Goal: Transaction & Acquisition: Purchase product/service

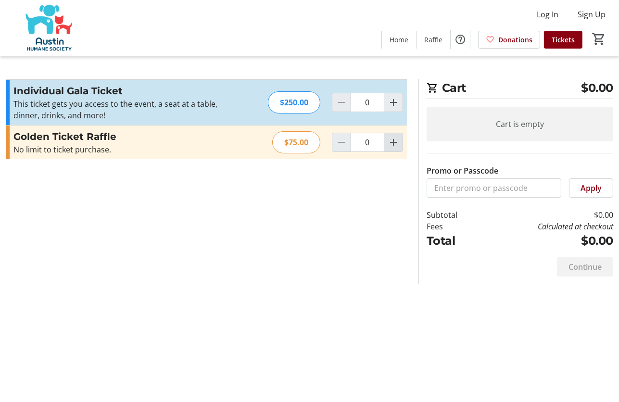
click at [394, 144] on mat-icon "Increment by one" at bounding box center [394, 143] width 12 height 12
type input "1"
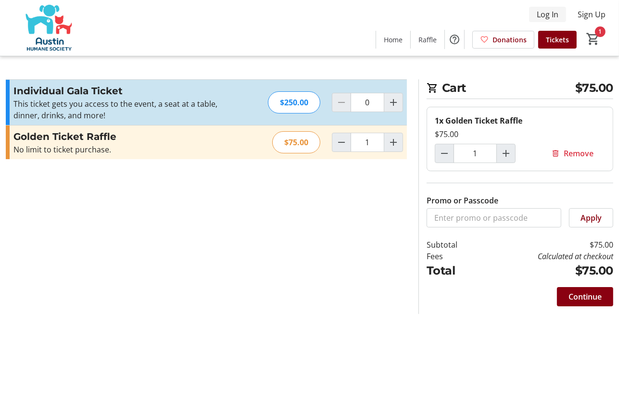
click at [542, 15] on span "Log In" at bounding box center [548, 15] width 22 height 12
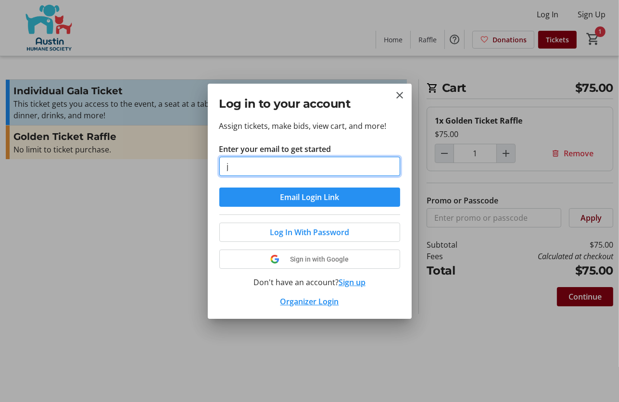
type input "[EMAIL_ADDRESS][DOMAIN_NAME]"
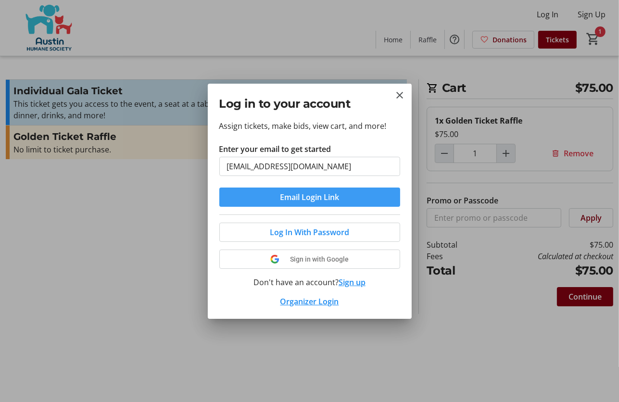
click at [312, 197] on span "Email Login Link" at bounding box center [309, 198] width 59 height 12
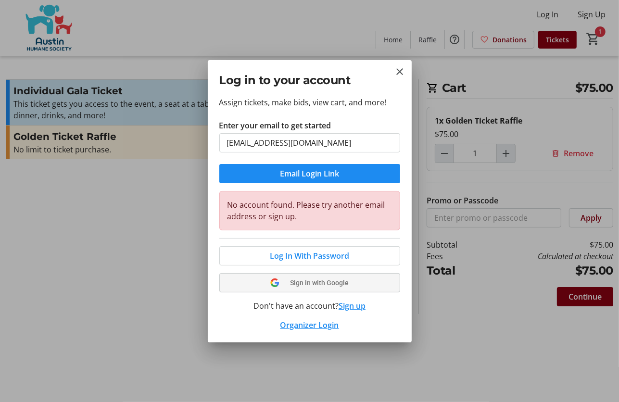
click at [315, 281] on span "Sign in with Google" at bounding box center [319, 283] width 59 height 8
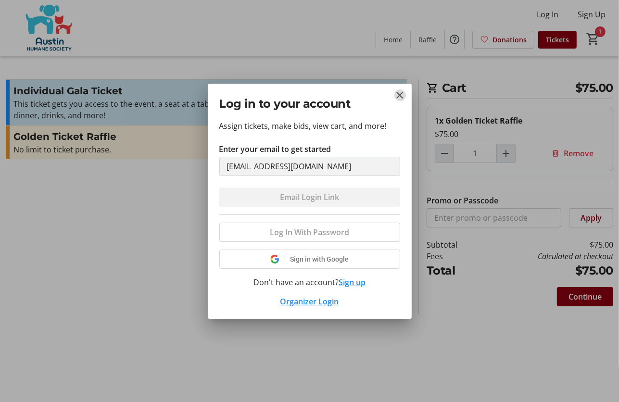
click at [400, 93] on mat-icon "Close" at bounding box center [401, 95] width 12 height 12
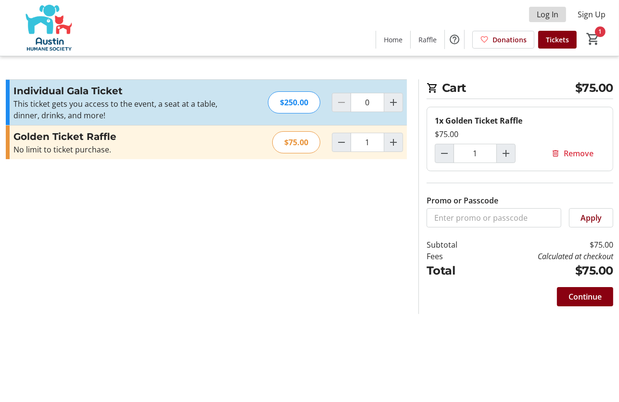
click at [548, 13] on span "Log In" at bounding box center [548, 15] width 22 height 12
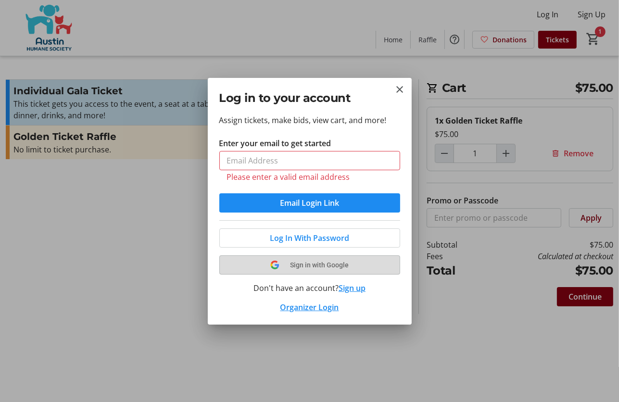
click at [301, 256] on button "Sign in with Google" at bounding box center [309, 265] width 181 height 19
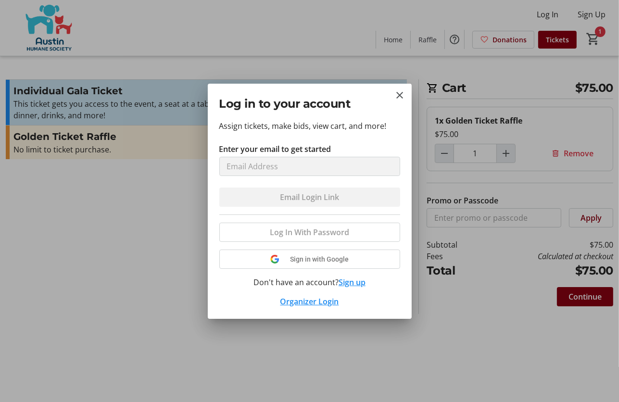
click at [346, 282] on button "Sign up" at bounding box center [352, 283] width 27 height 12
click at [398, 96] on mat-icon "Close" at bounding box center [401, 95] width 12 height 12
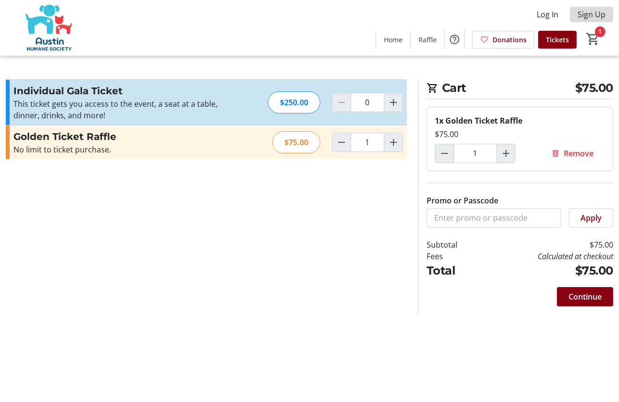
click at [585, 12] on span "Sign Up" at bounding box center [592, 15] width 28 height 12
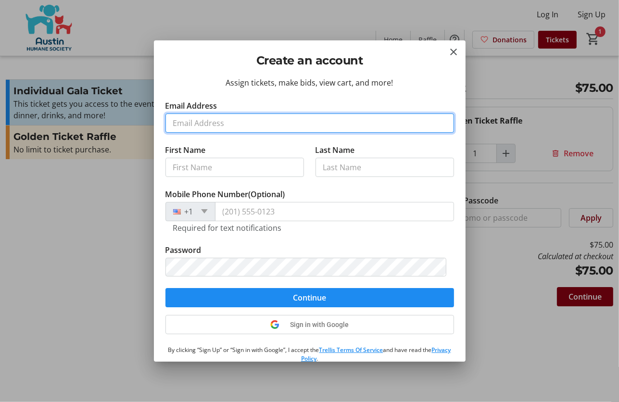
click at [267, 118] on input "Email Address" at bounding box center [310, 123] width 289 height 19
type input "[EMAIL_ADDRESS][DOMAIN_NAME]"
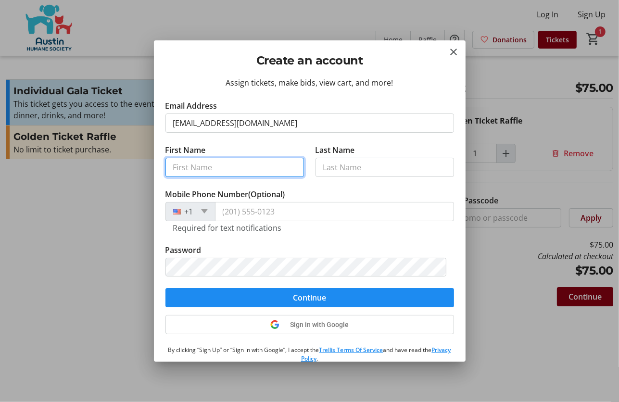
type input "[PERSON_NAME]"
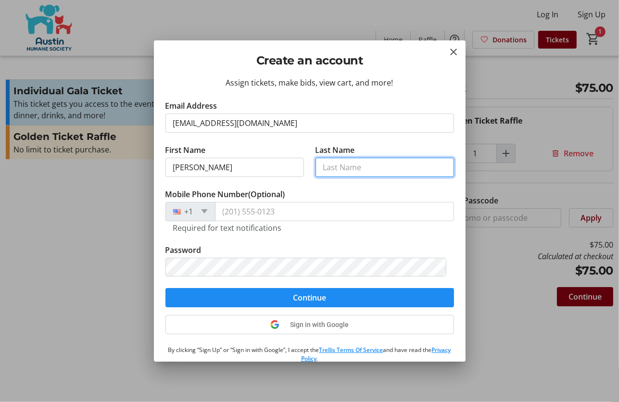
type input "[PERSON_NAME]"
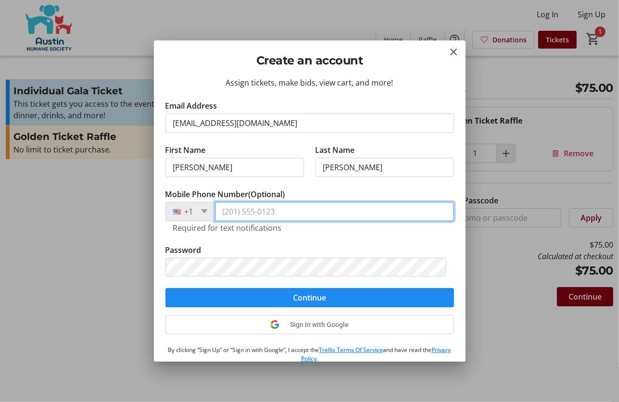
type input "[PHONE_NUMBER]"
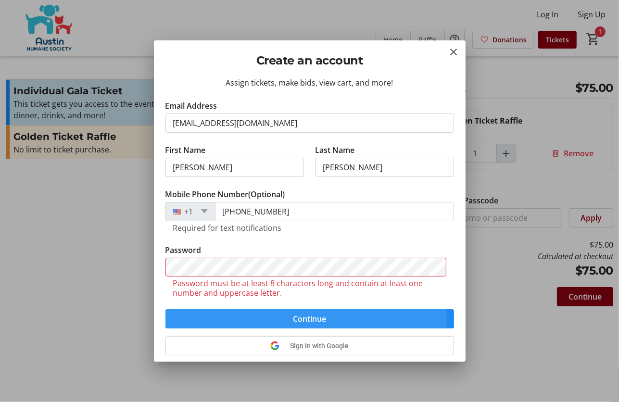
click at [173, 299] on form "Email Address [EMAIL_ADDRESS][DOMAIN_NAME] First Name [PERSON_NAME] Last Name […" at bounding box center [310, 214] width 289 height 229
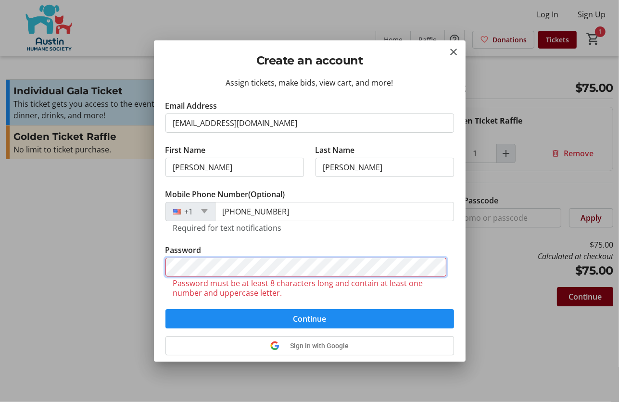
click at [151, 257] on div "Create an account Assign tickets, make bids, view cart, and more! Email Address…" at bounding box center [309, 201] width 619 height 402
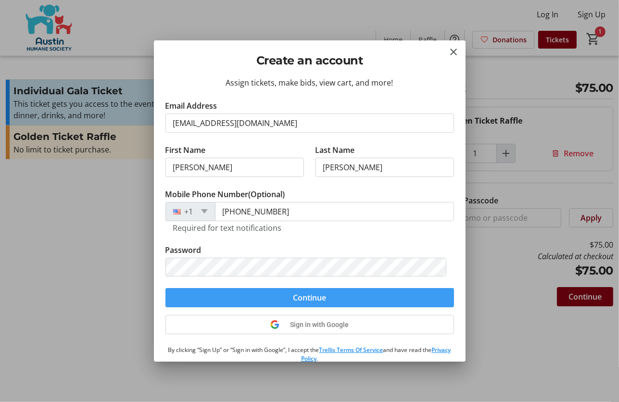
click at [394, 301] on span "submit" at bounding box center [310, 297] width 289 height 23
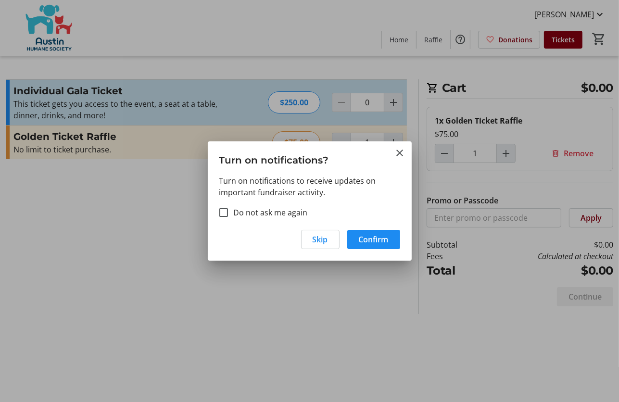
type input "0"
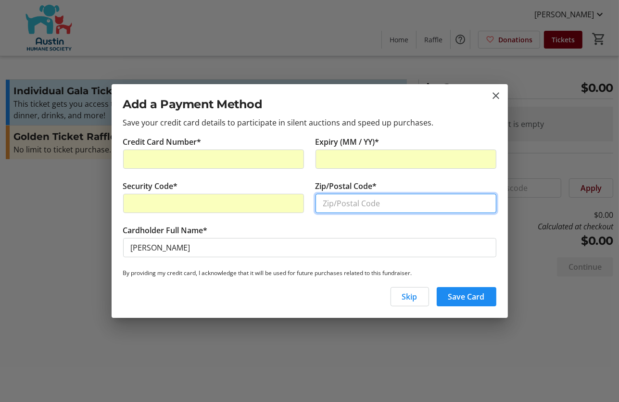
click at [332, 206] on input "Zip/Postal Code*" at bounding box center [406, 203] width 181 height 19
type input "78723"
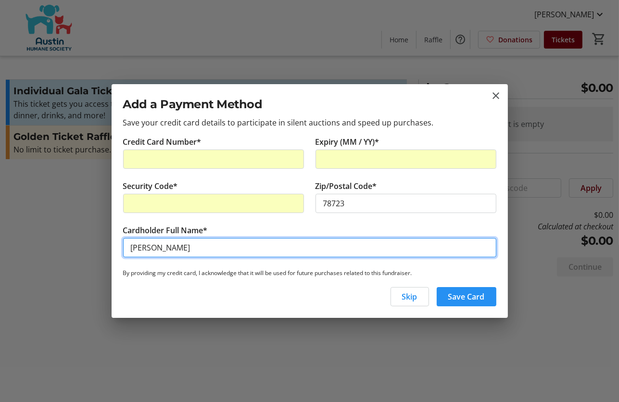
type input "[PERSON_NAME]"
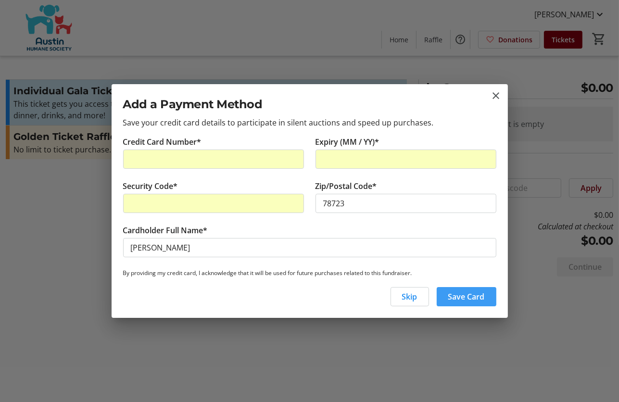
click at [468, 291] on span "Save Card" at bounding box center [466, 297] width 37 height 12
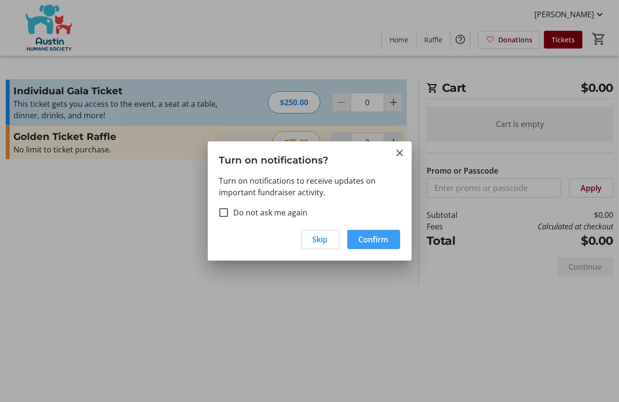
click at [355, 241] on span "button" at bounding box center [373, 239] width 53 height 23
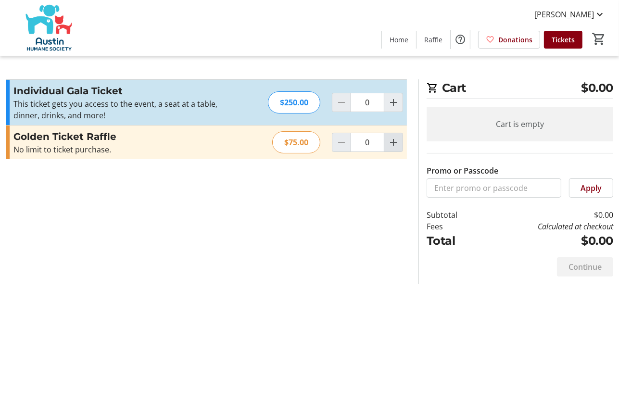
click at [393, 142] on mat-icon "Increment by one" at bounding box center [394, 143] width 12 height 12
type input "1"
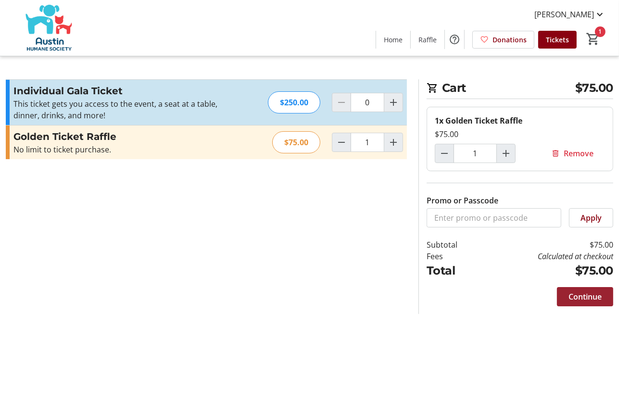
click at [576, 294] on span "Continue" at bounding box center [585, 297] width 33 height 12
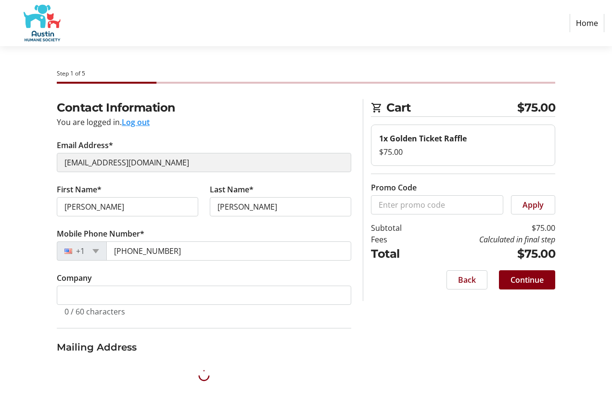
select select "US"
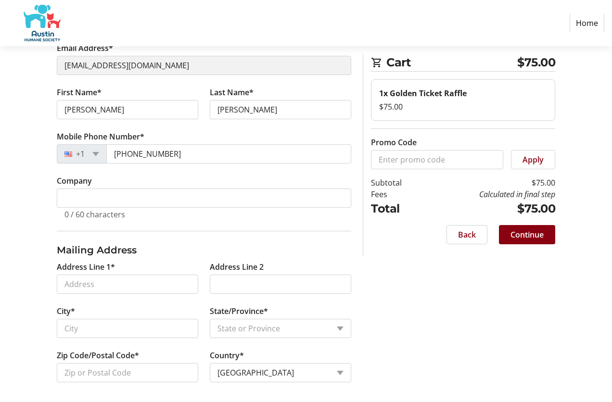
scroll to position [99, 0]
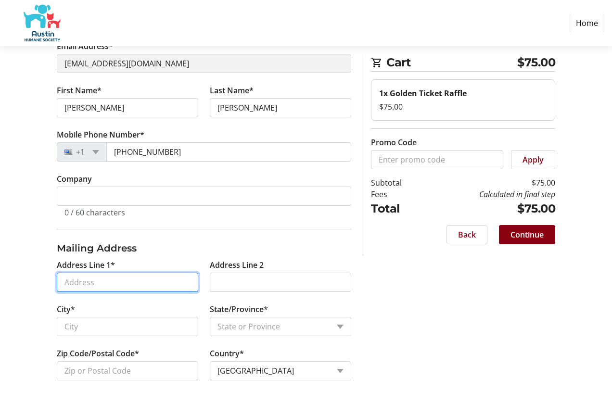
click at [70, 279] on input "Address Line 1*" at bounding box center [127, 282] width 141 height 19
type input "[STREET_ADDRESS]"
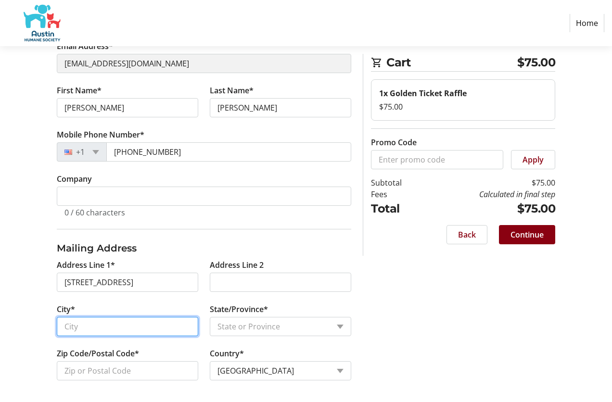
type input "Austin"
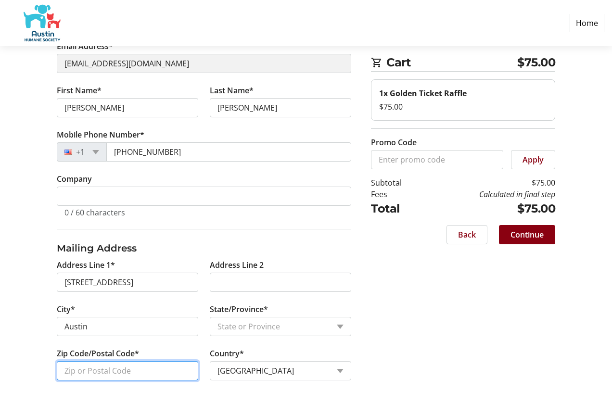
type input "78723"
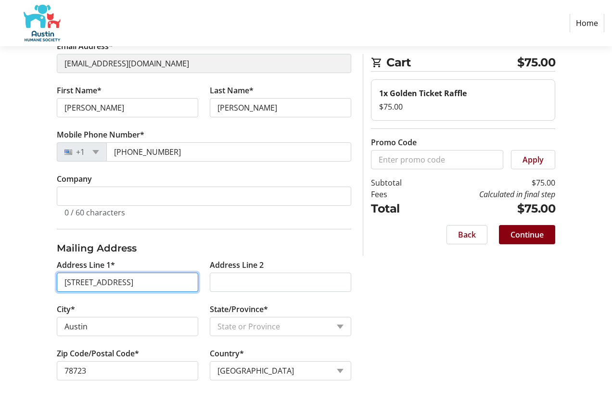
drag, startPoint x: 179, startPoint y: 276, endPoint x: 116, endPoint y: 275, distance: 62.6
click at [116, 275] on input "[STREET_ADDRESS]" at bounding box center [127, 282] width 141 height 19
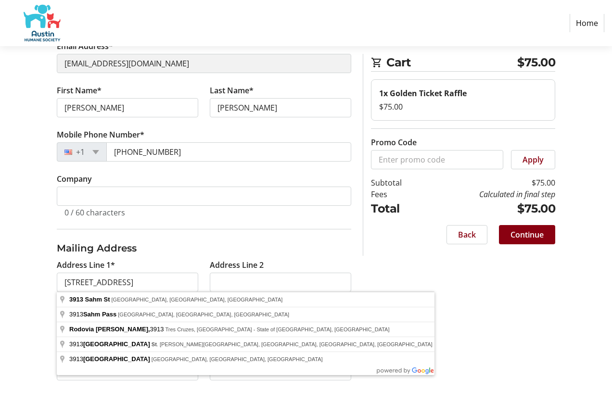
type input "[STREET_ADDRESS]"
select select "[GEOGRAPHIC_DATA]"
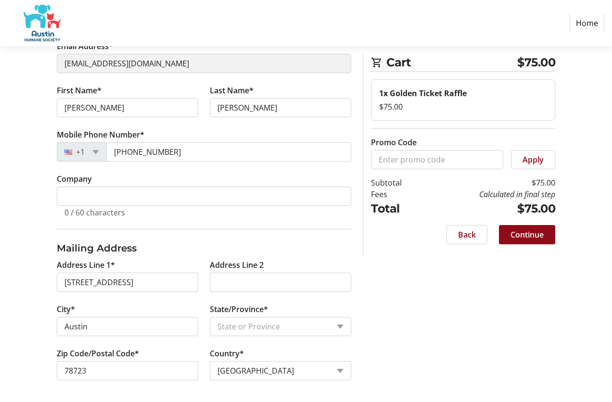
click at [535, 233] on span "Continue" at bounding box center [527, 235] width 33 height 12
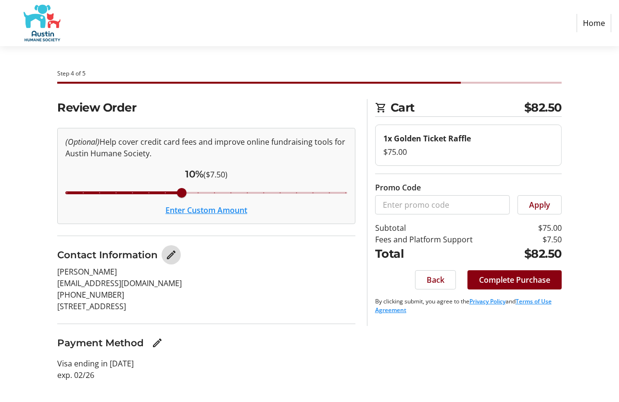
click at [169, 254] on mat-icon "Edit Contact Information" at bounding box center [172, 255] width 12 height 12
select select "[GEOGRAPHIC_DATA]"
select select "US"
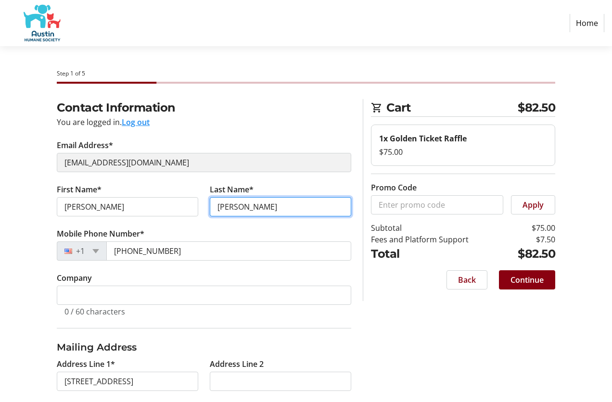
drag, startPoint x: 257, startPoint y: 206, endPoint x: 196, endPoint y: 206, distance: 60.6
click at [196, 206] on div "First Name* [PERSON_NAME] Last Name* [PERSON_NAME]" at bounding box center [204, 206] width 306 height 44
type input "Fridella"
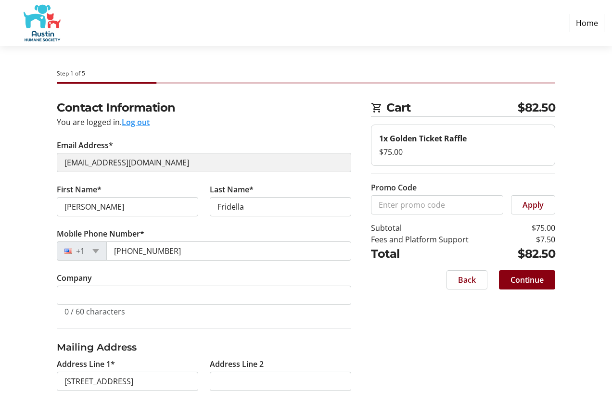
click at [244, 128] on fieldset "Contact Information You are logged in. Log out Email Address* [EMAIL_ADDRESS][D…" at bounding box center [204, 213] width 294 height 229
click at [512, 277] on span "Continue" at bounding box center [527, 280] width 33 height 12
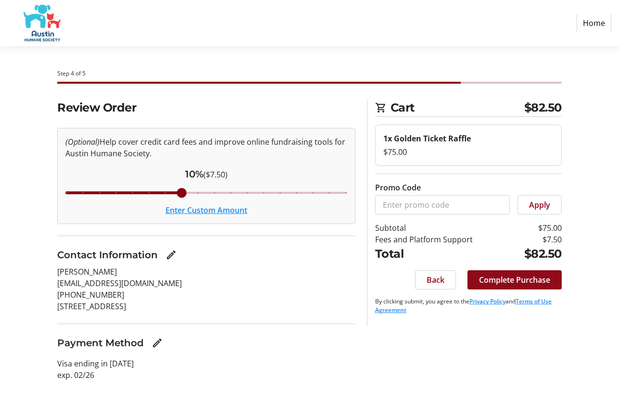
click at [521, 282] on span "Complete Purchase" at bounding box center [514, 280] width 71 height 12
